Goal: Task Accomplishment & Management: Manage account settings

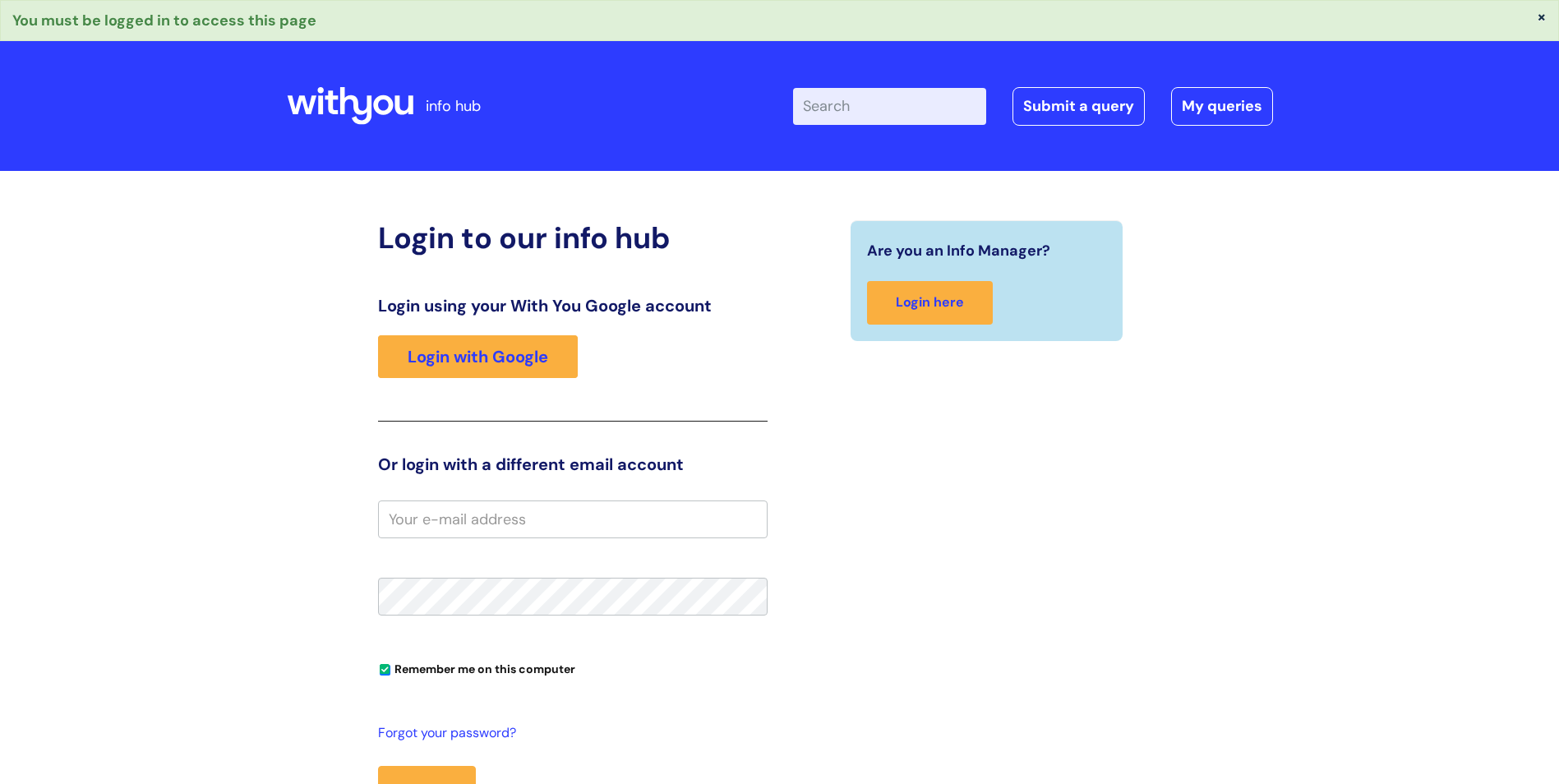
click at [510, 532] on input "email" at bounding box center [573, 520] width 390 height 38
type input "[PERSON_NAME][EMAIL_ADDRESS][DOMAIN_NAME]"
click at [378, 766] on button "Login" at bounding box center [427, 789] width 97 height 48
click at [542, 364] on link "Login with Google" at bounding box center [477, 356] width 199 height 42
